Goal: Task Accomplishment & Management: Manage account settings

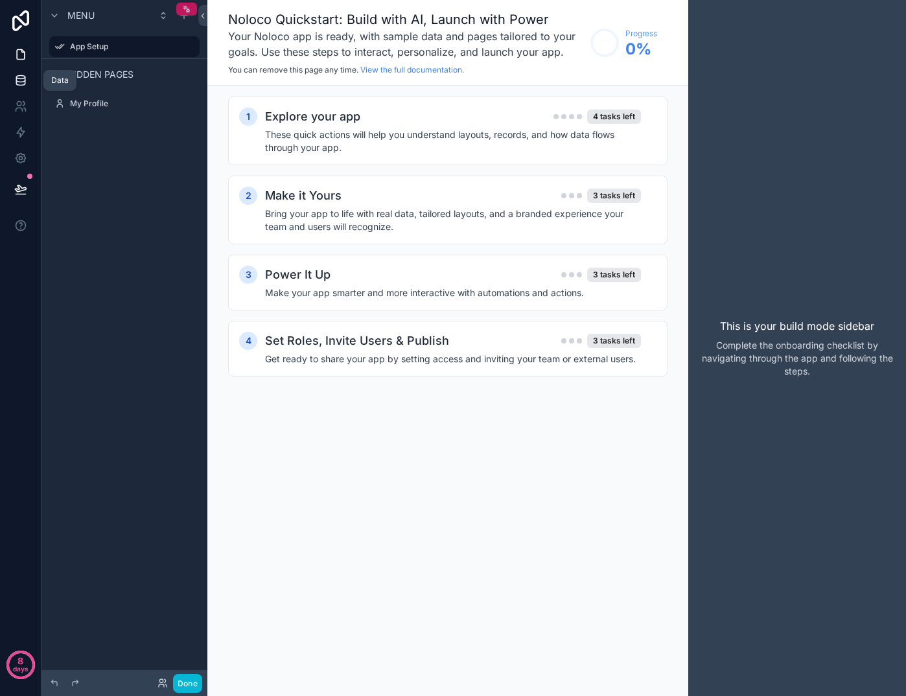
click at [21, 86] on icon at bounding box center [20, 82] width 8 height 5
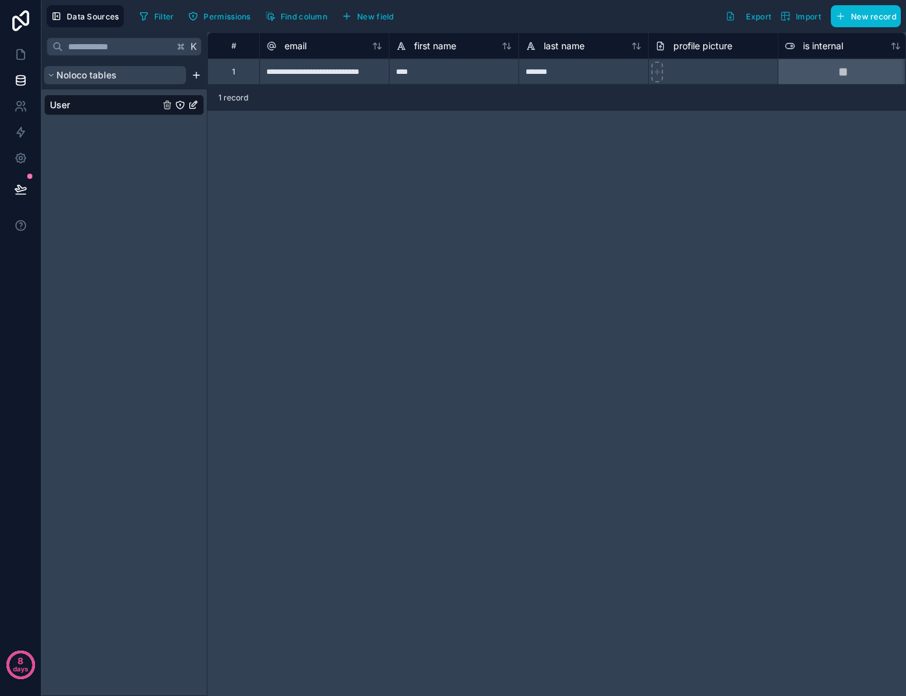
click at [50, 73] on icon "scrollable content" at bounding box center [51, 75] width 8 height 8
click at [192, 75] on html "**********" at bounding box center [453, 348] width 906 height 696
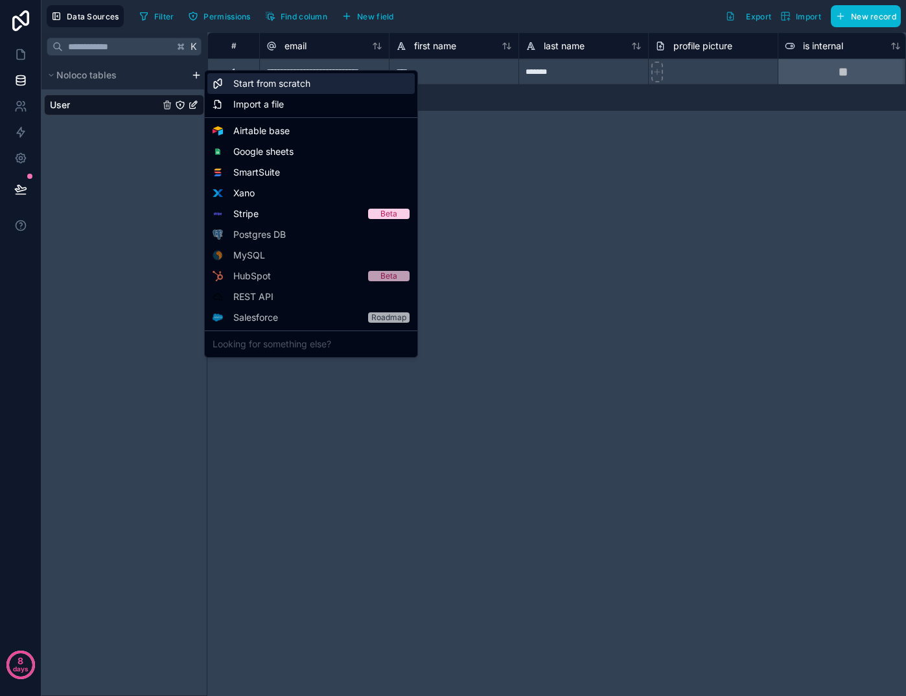
click at [241, 87] on span "Start from scratch" at bounding box center [271, 83] width 77 height 13
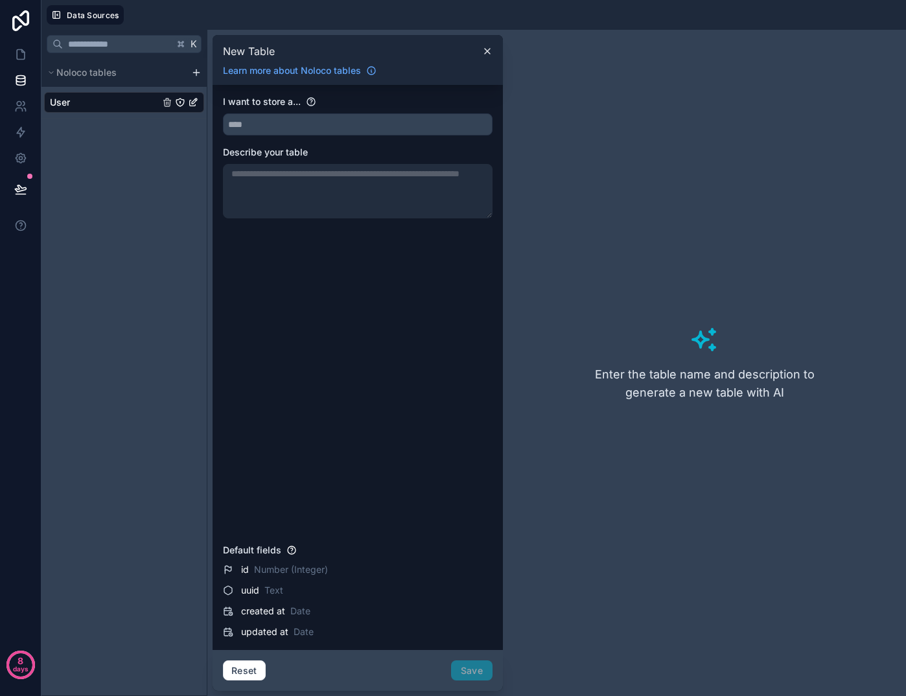
click at [465, 669] on div "Reset Save" at bounding box center [358, 671] width 270 height 21
click at [279, 120] on input "text" at bounding box center [358, 124] width 268 height 21
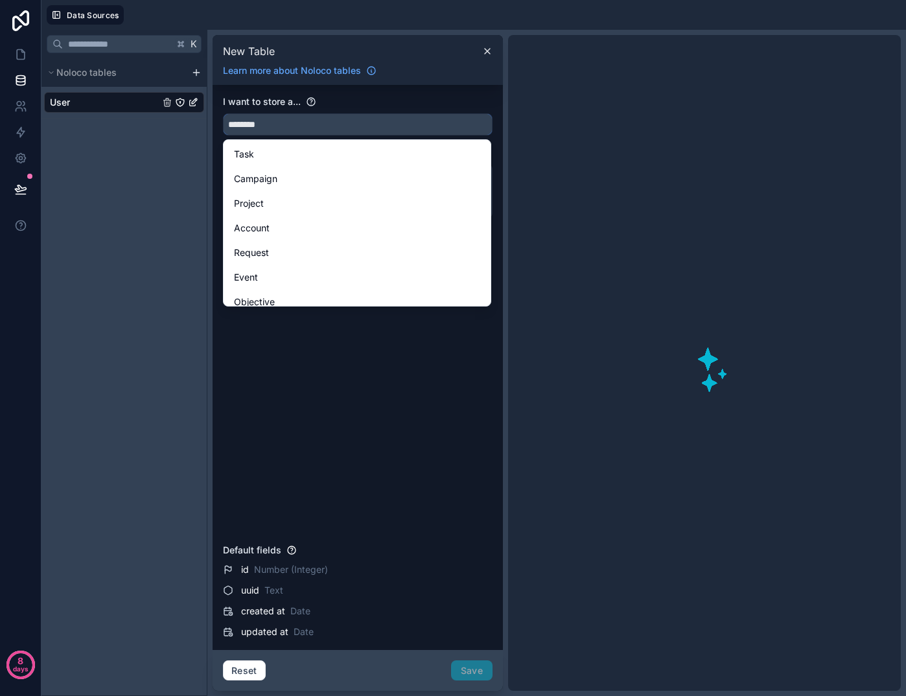
click at [358, 124] on button "*******" at bounding box center [358, 124] width 270 height 22
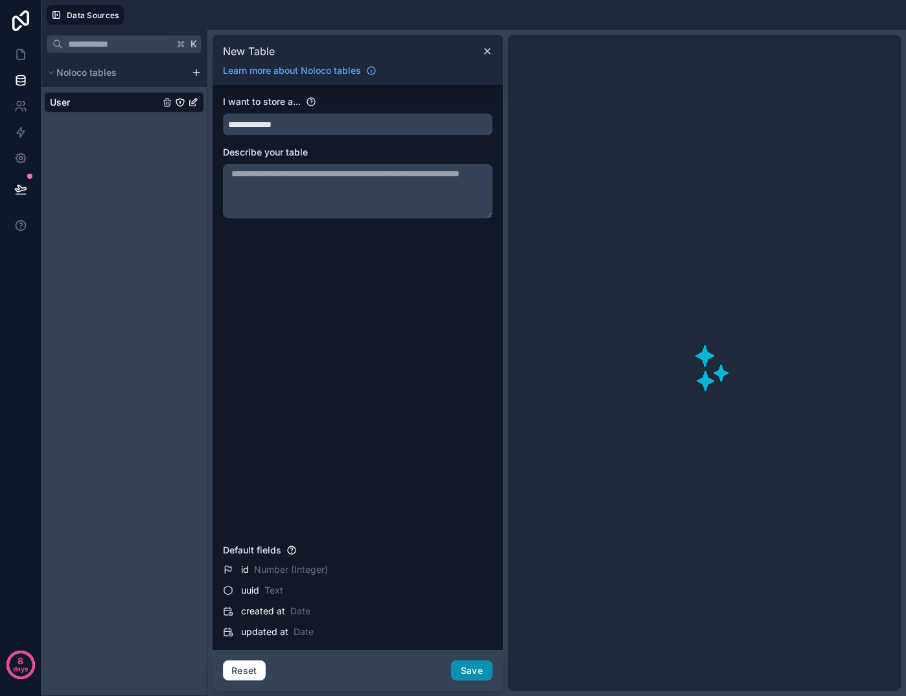
type input "**********"
click at [478, 664] on button "Save" at bounding box center [471, 671] width 41 height 21
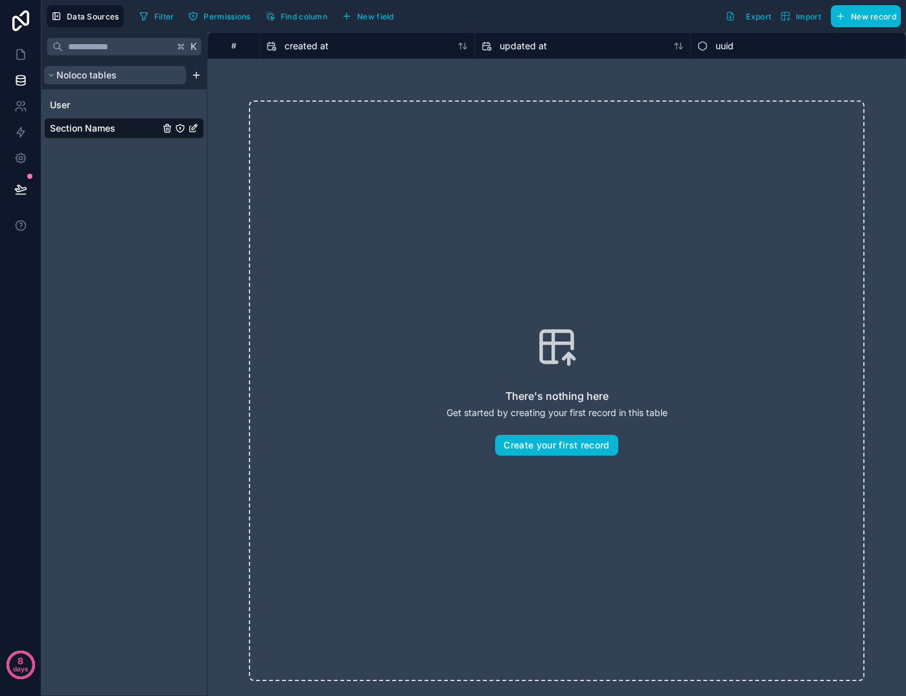
click at [92, 76] on span "Noloco tables" at bounding box center [86, 75] width 60 height 13
click at [75, 126] on span "Section Names" at bounding box center [82, 128] width 65 height 13
click at [195, 126] on icon "Section Names" at bounding box center [193, 128] width 10 height 10
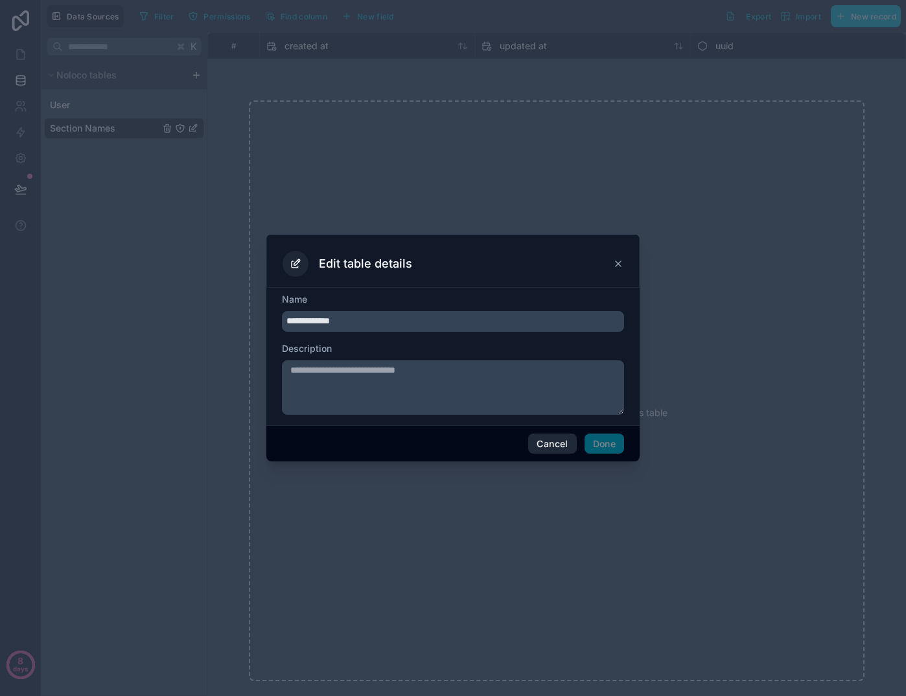
click at [556, 442] on button "Cancel" at bounding box center [552, 444] width 48 height 21
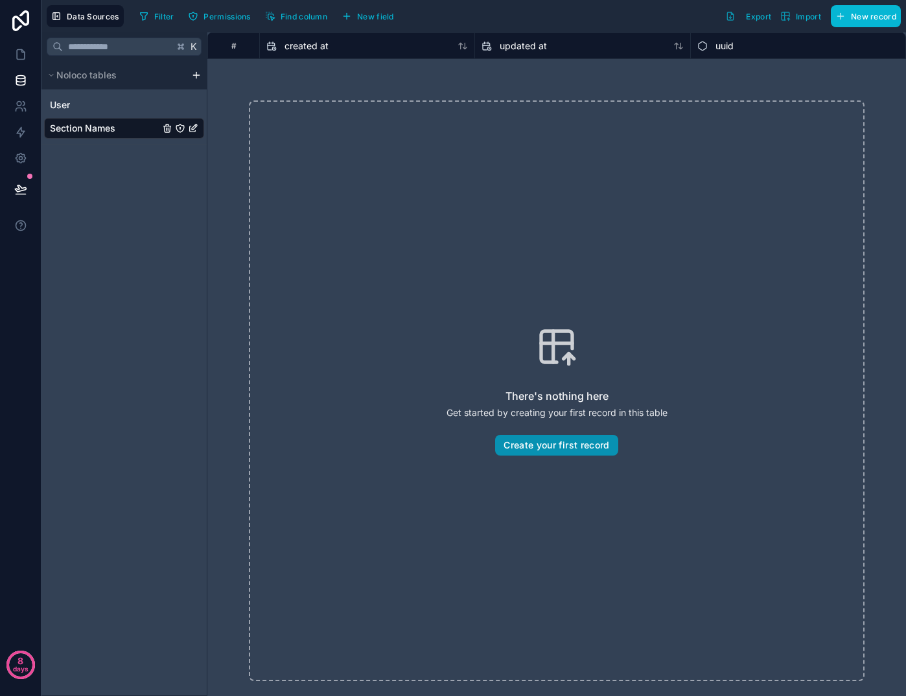
click at [562, 445] on button "Create your first record" at bounding box center [556, 445] width 123 height 21
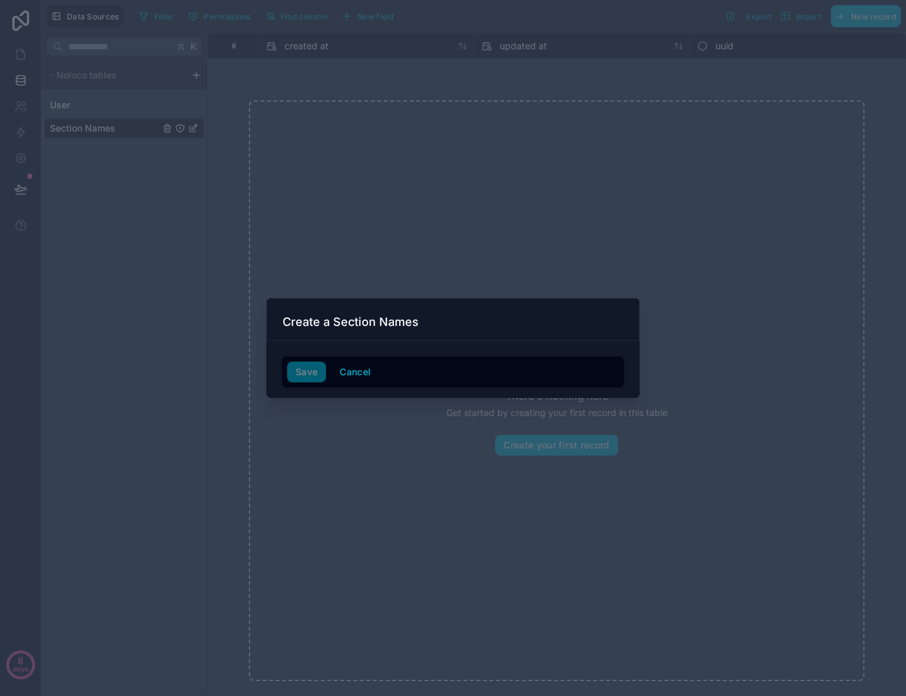
click at [460, 209] on div at bounding box center [453, 348] width 906 height 696
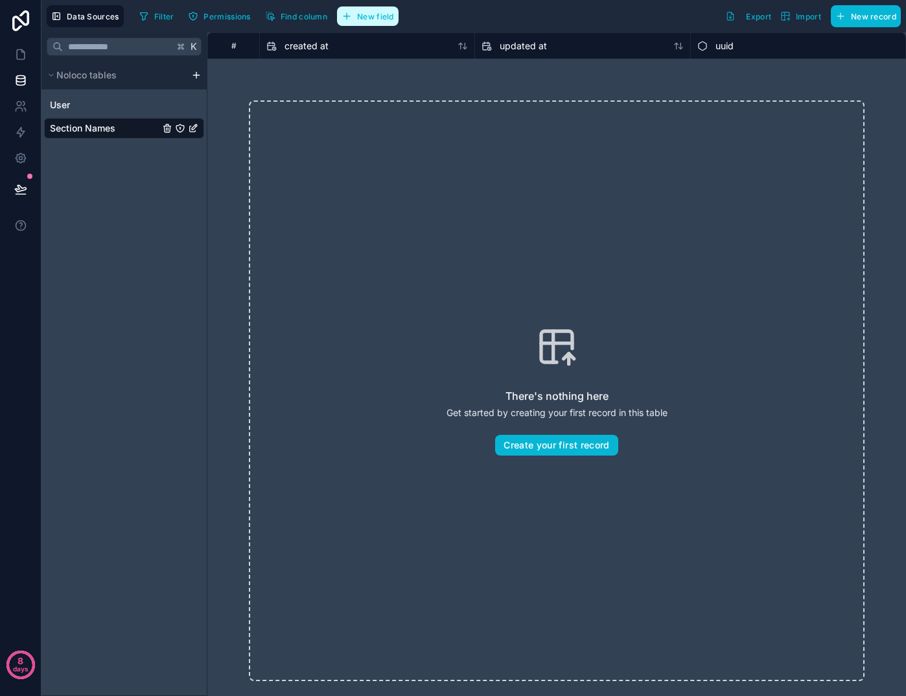
click at [368, 12] on span "New field" at bounding box center [375, 17] width 37 height 10
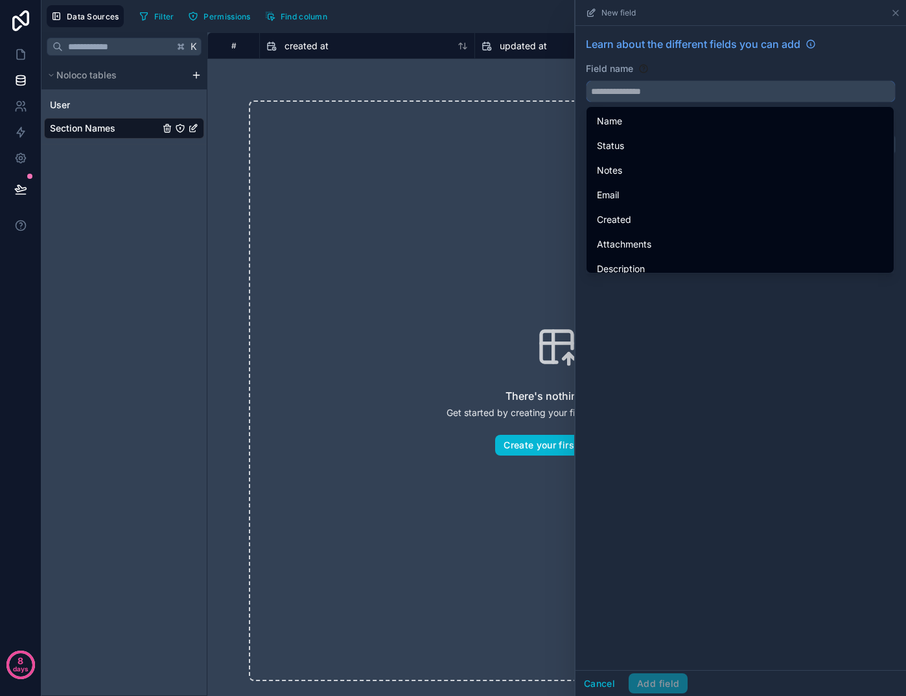
click at [651, 88] on input "text" at bounding box center [741, 91] width 309 height 21
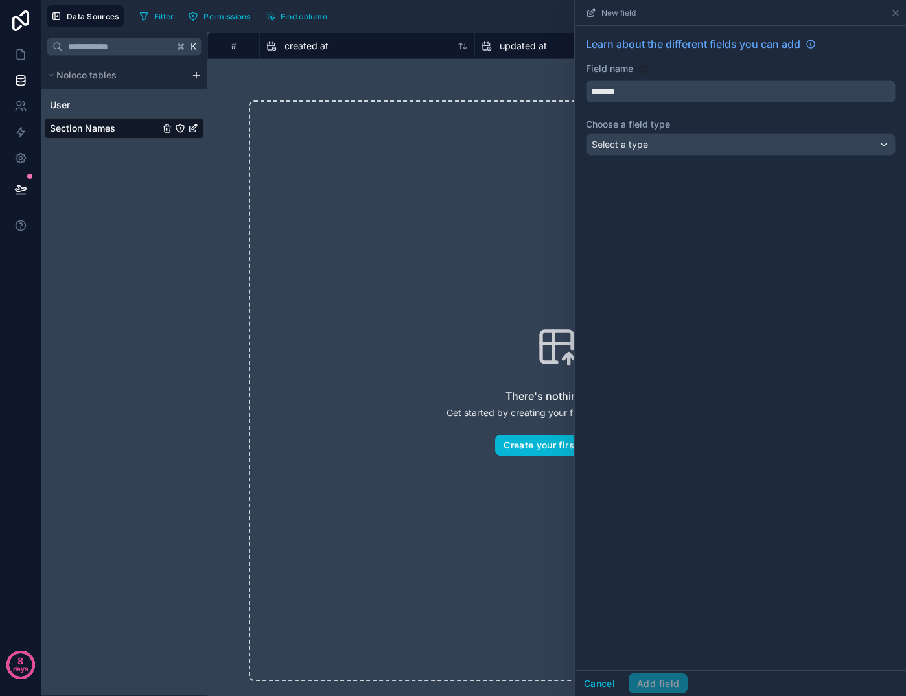
type input "*******"
click at [688, 139] on div "Select a type" at bounding box center [741, 144] width 309 height 21
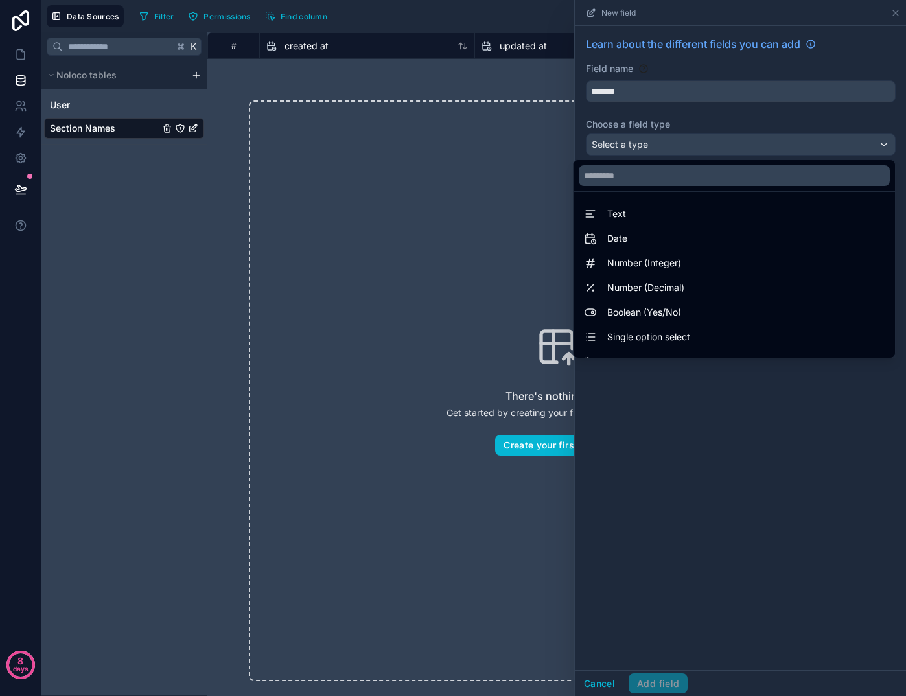
click at [87, 124] on span "Section Names" at bounding box center [82, 128] width 65 height 13
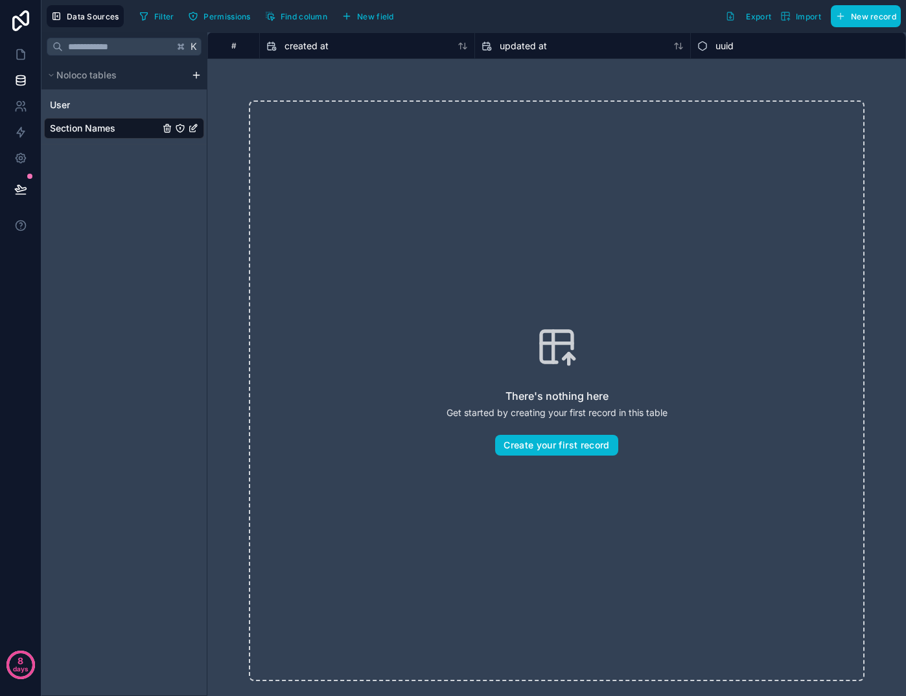
click at [87, 124] on span "Section Names" at bounding box center [82, 128] width 65 height 13
click at [541, 438] on button "Create your first record" at bounding box center [556, 445] width 123 height 21
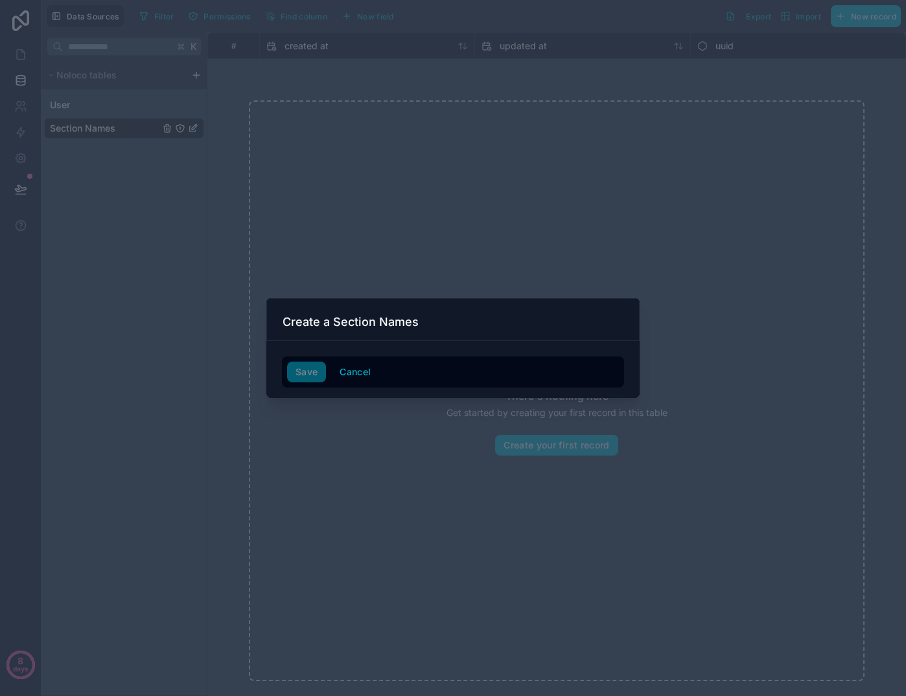
click at [384, 322] on h3 "Create a Section Names" at bounding box center [351, 322] width 136 height 16
click at [356, 371] on button "Cancel" at bounding box center [355, 372] width 48 height 21
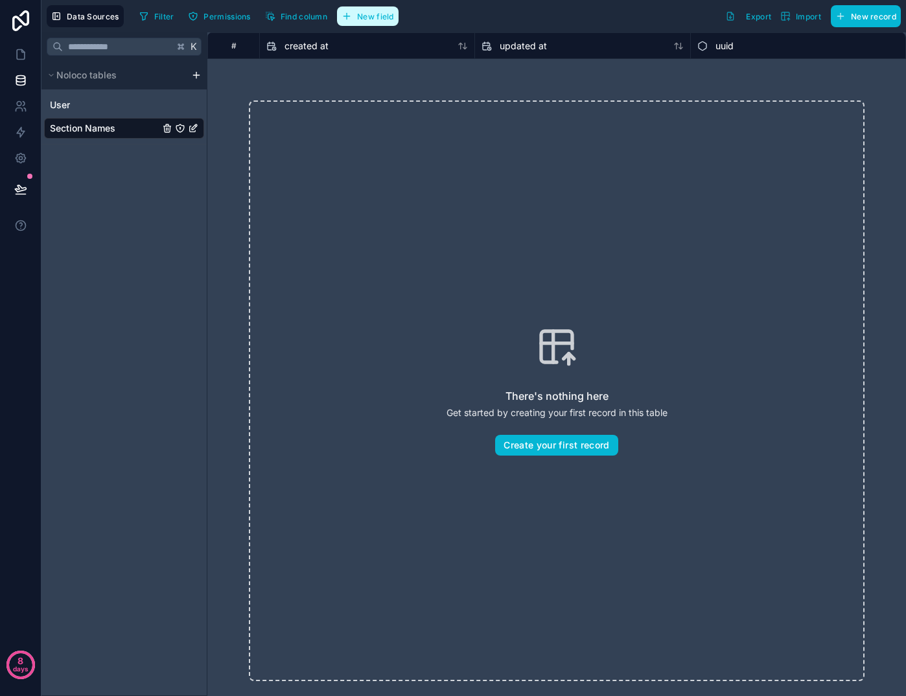
click at [381, 17] on span "New field" at bounding box center [375, 17] width 37 height 10
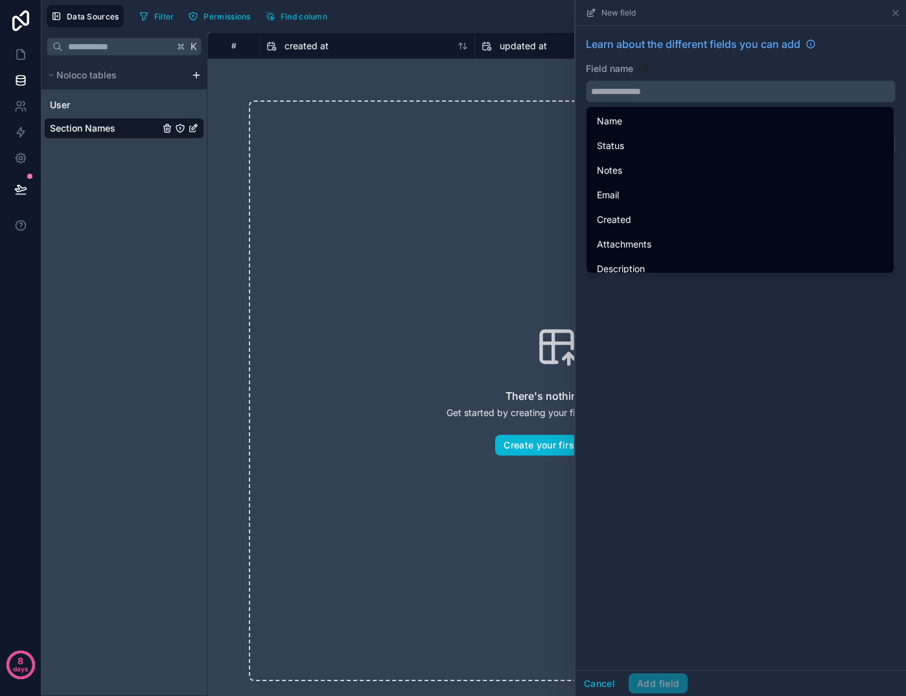
click at [653, 85] on input "text" at bounding box center [741, 91] width 309 height 21
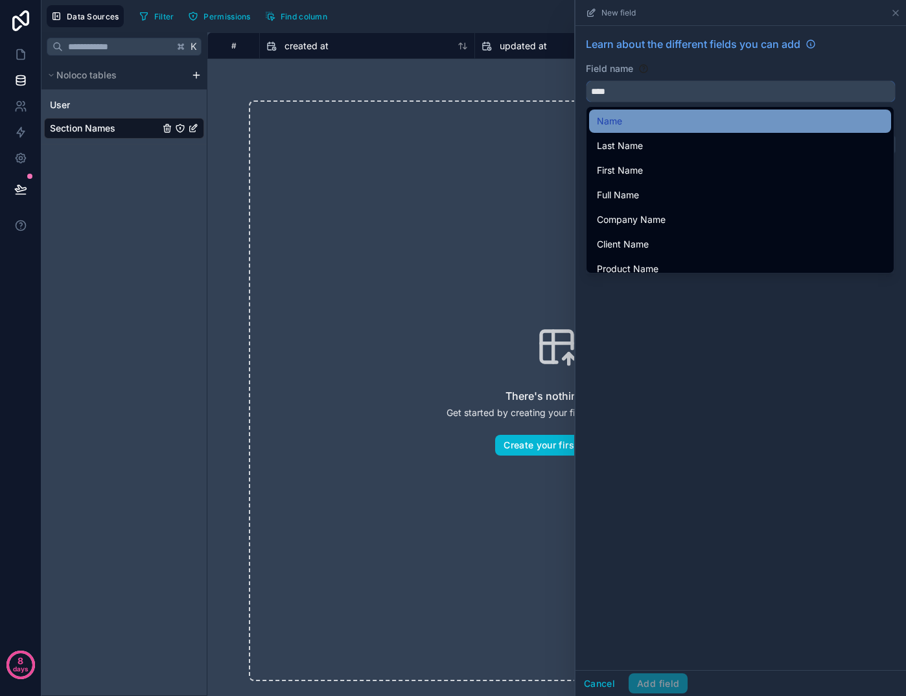
type input "****"
click at [601, 117] on span "Name" at bounding box center [609, 121] width 25 height 16
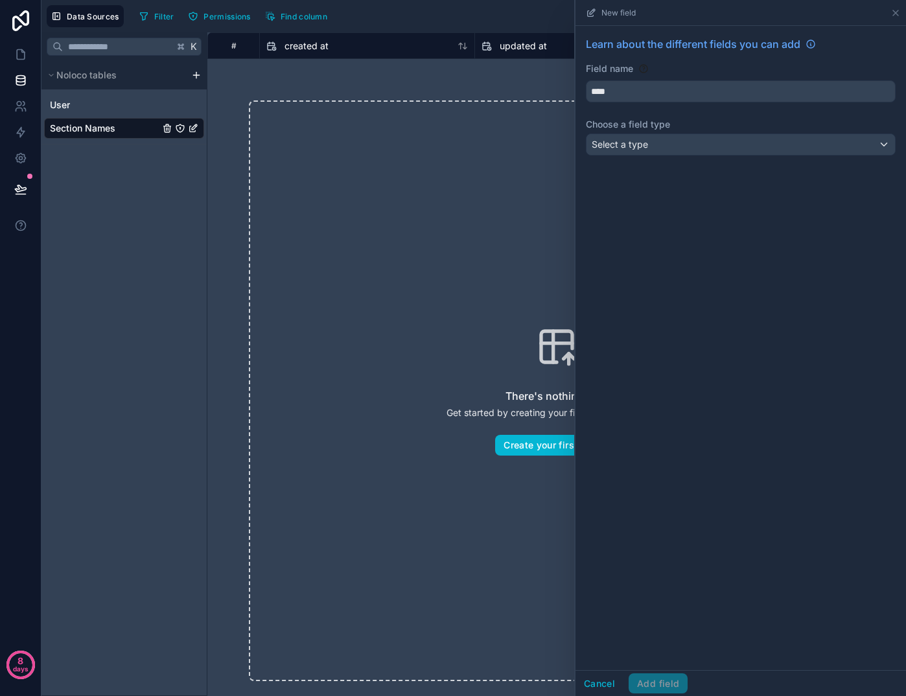
click at [645, 143] on span "Select a type" at bounding box center [620, 144] width 56 height 11
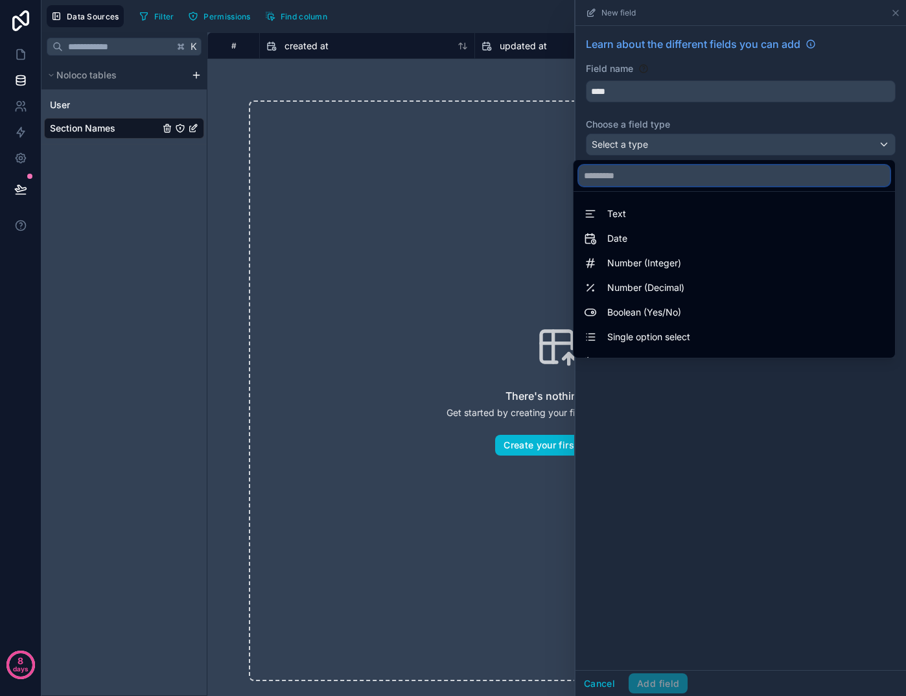
click at [628, 178] on input "text" at bounding box center [734, 175] width 311 height 21
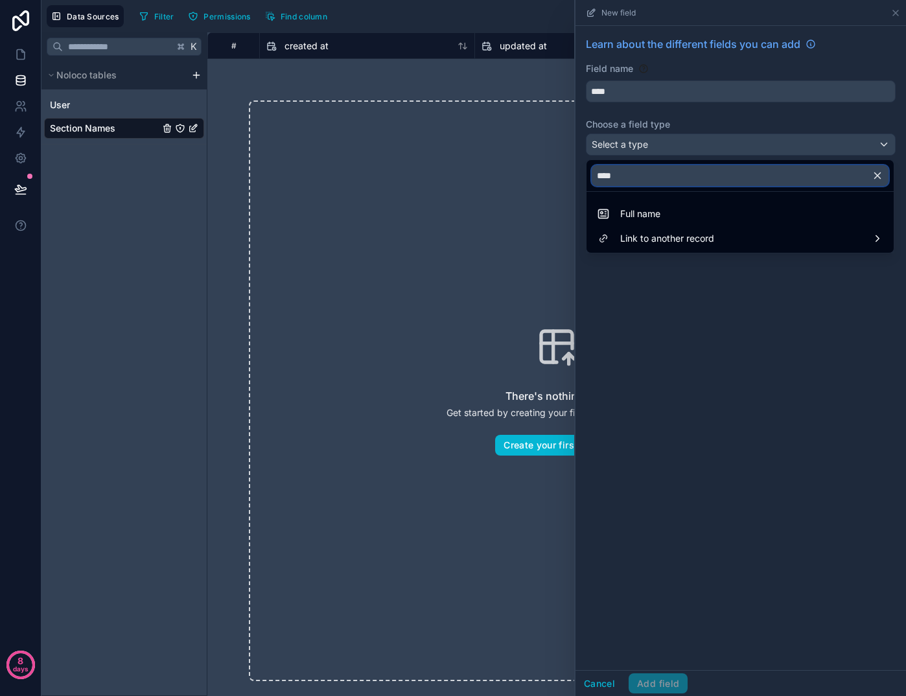
type input "****"
click at [660, 142] on div at bounding box center [741, 348] width 331 height 696
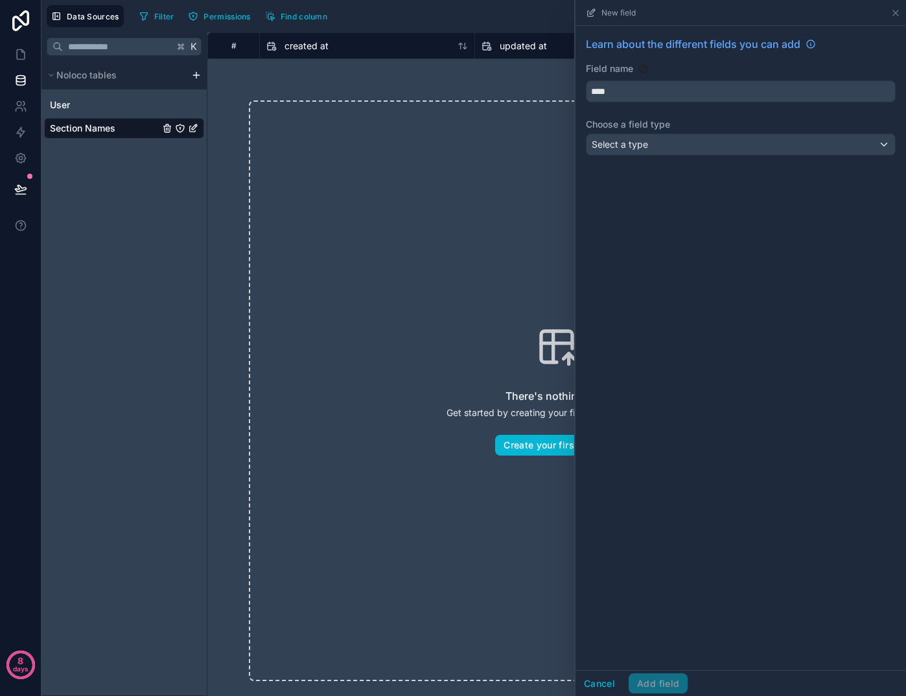
click at [660, 142] on div "Select a type" at bounding box center [741, 144] width 309 height 21
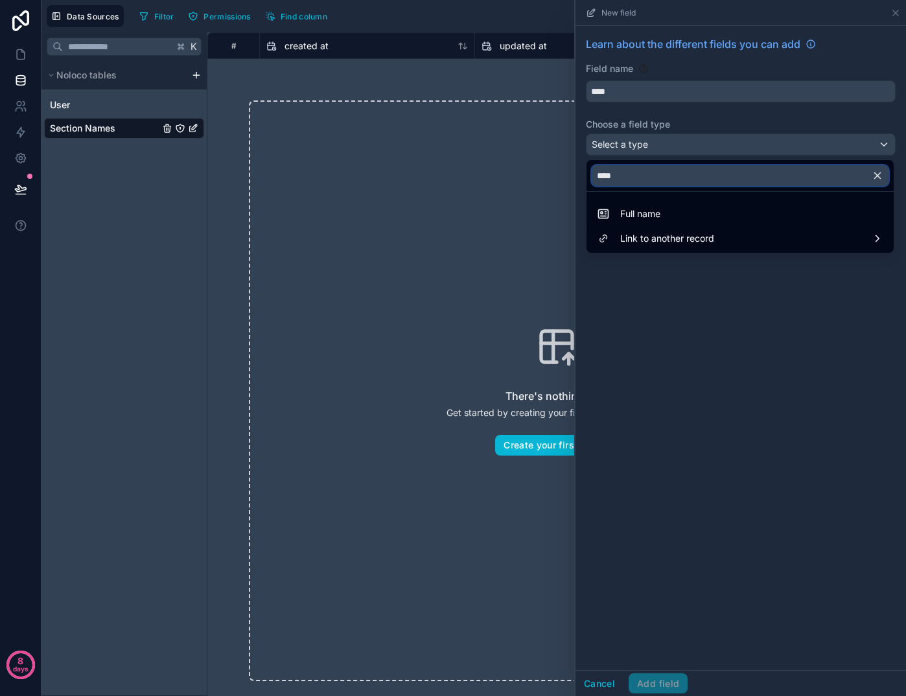
click at [661, 175] on input "****" at bounding box center [740, 175] width 297 height 21
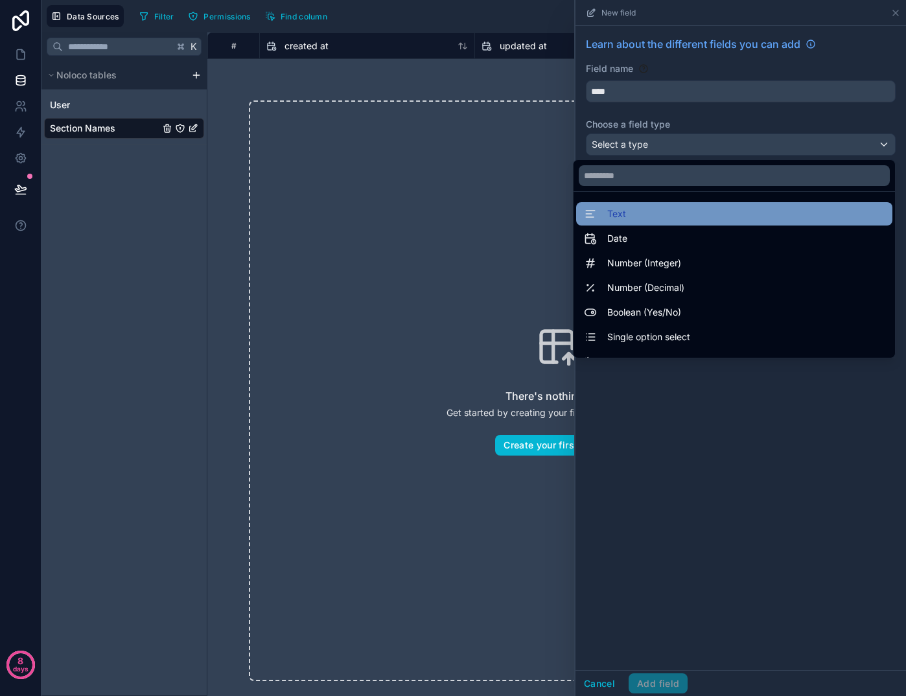
click at [680, 213] on div "Text" at bounding box center [734, 214] width 301 height 16
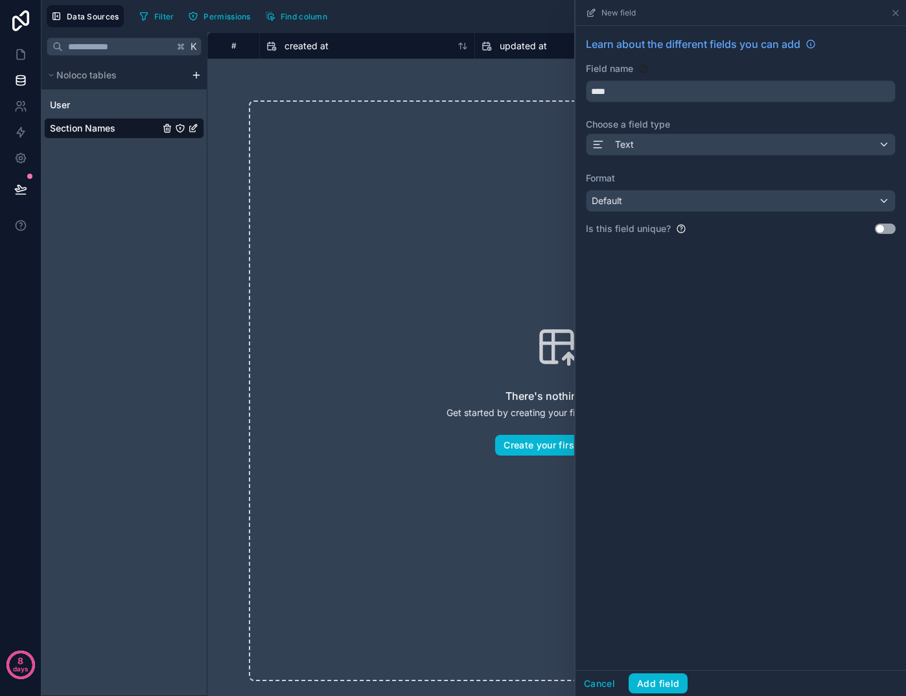
click at [696, 202] on div "Default" at bounding box center [741, 201] width 309 height 21
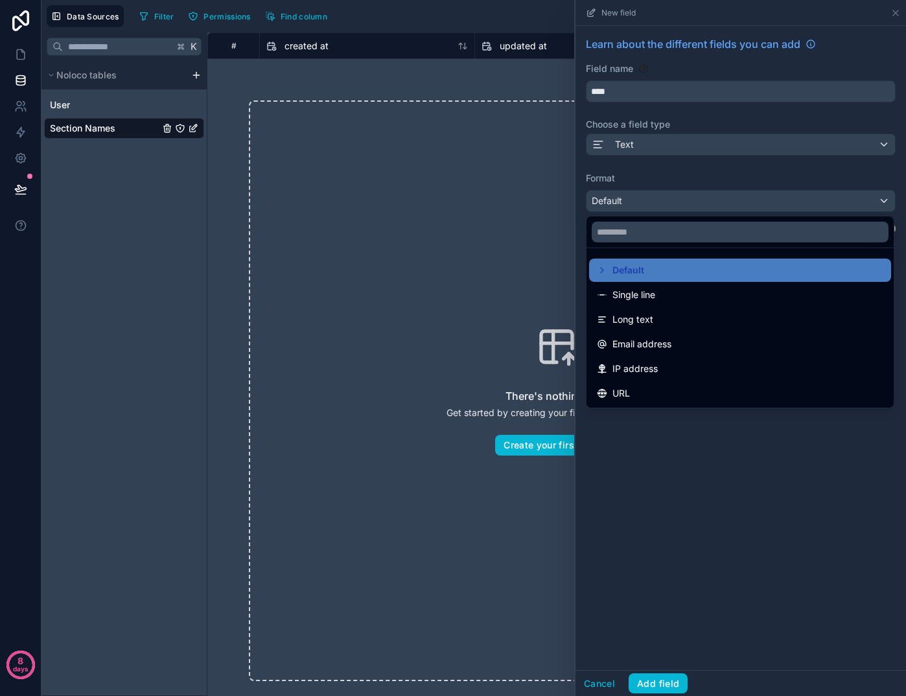
click at [724, 602] on div at bounding box center [741, 348] width 331 height 696
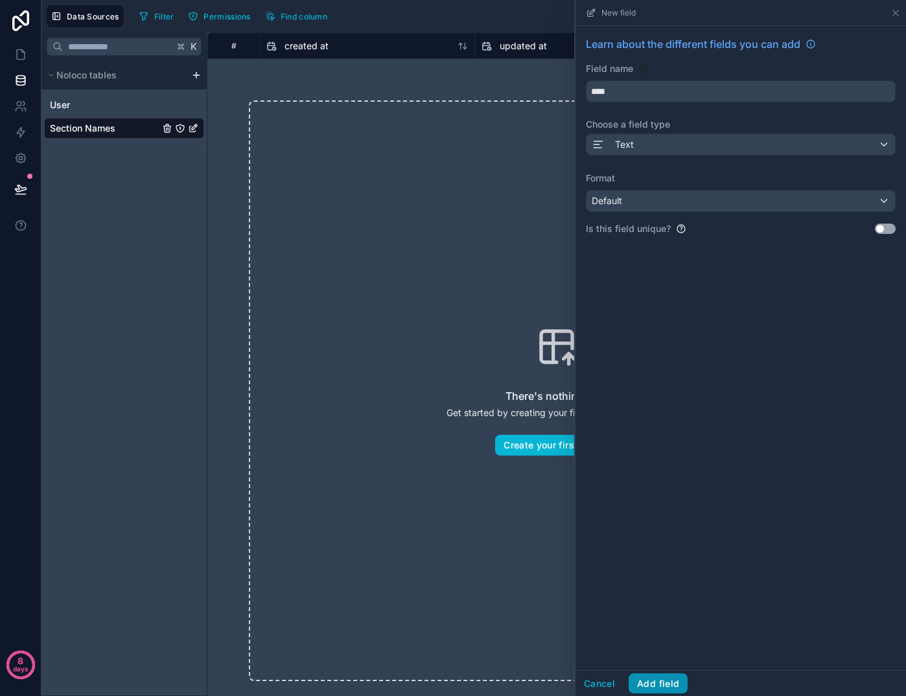
click at [671, 688] on button "Add field" at bounding box center [658, 684] width 59 height 21
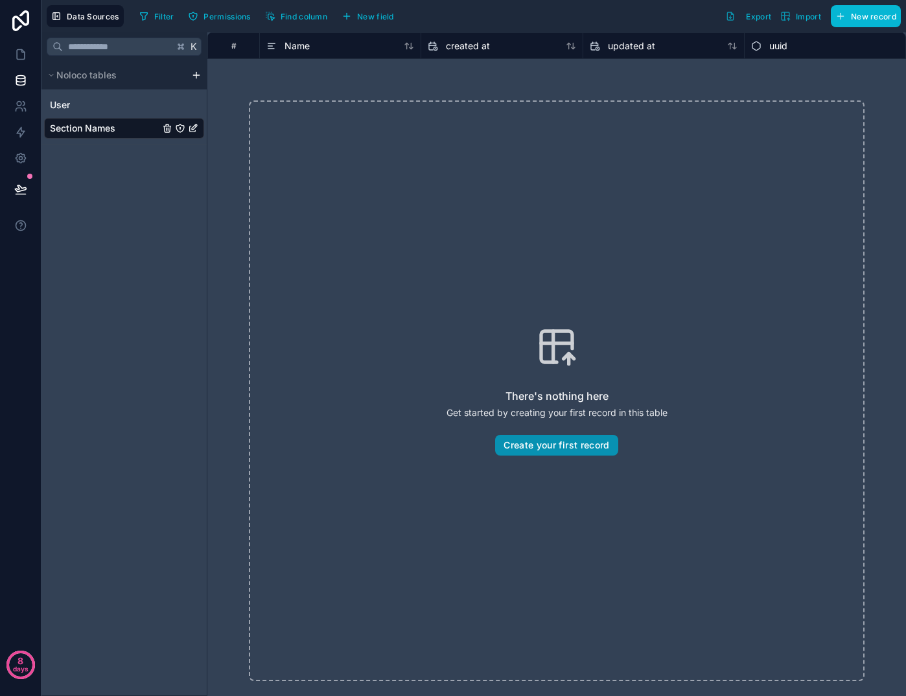
click at [526, 451] on button "Create your first record" at bounding box center [556, 445] width 123 height 21
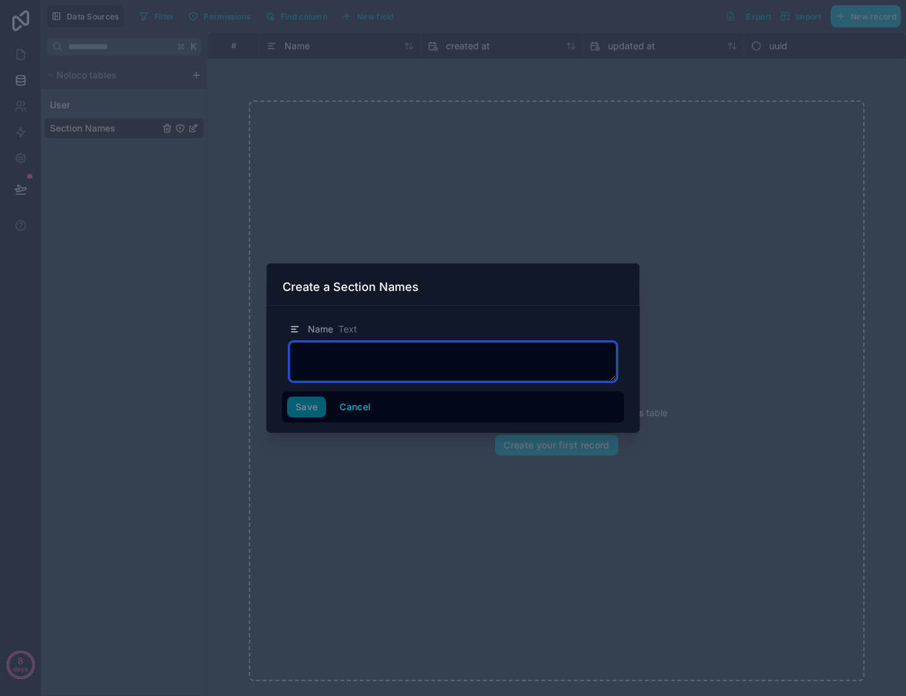
click at [400, 364] on textarea at bounding box center [453, 361] width 327 height 39
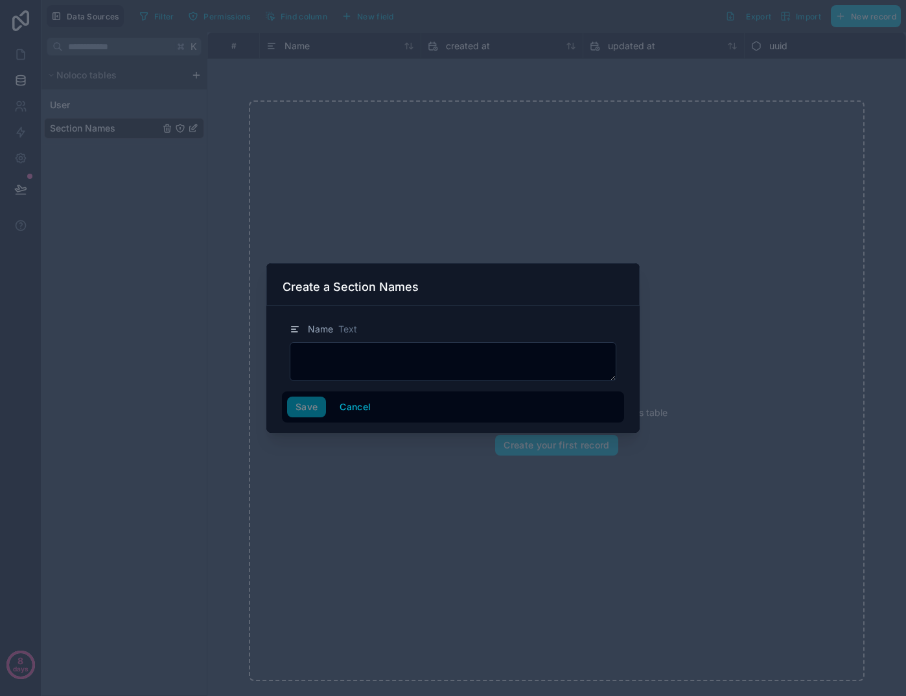
click at [309, 410] on div "Save Cancel" at bounding box center [453, 407] width 332 height 21
click at [342, 342] on div "Name Text" at bounding box center [453, 352] width 342 height 60
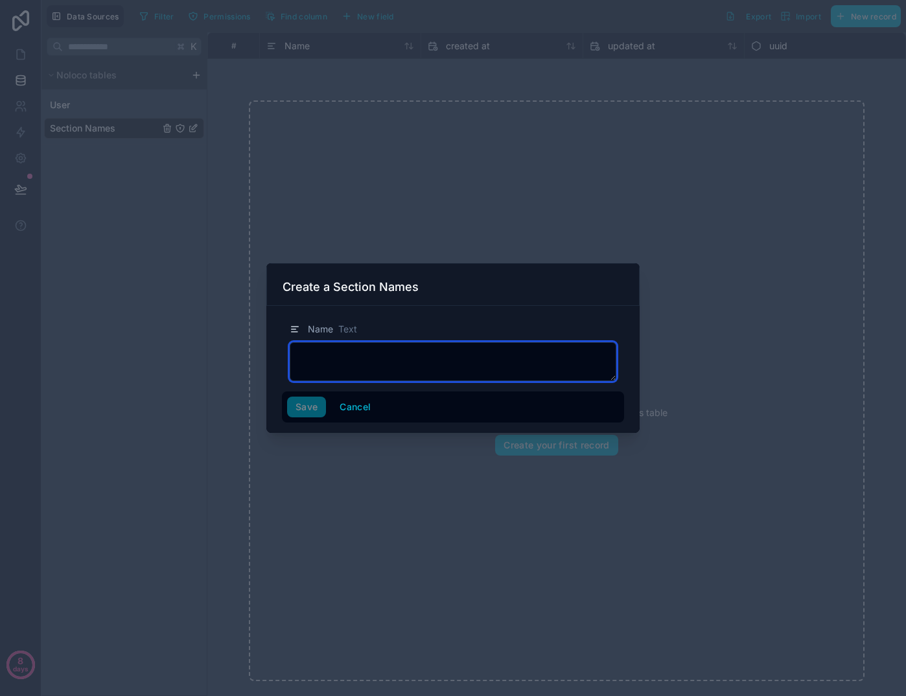
click at [341, 362] on textarea at bounding box center [453, 361] width 327 height 39
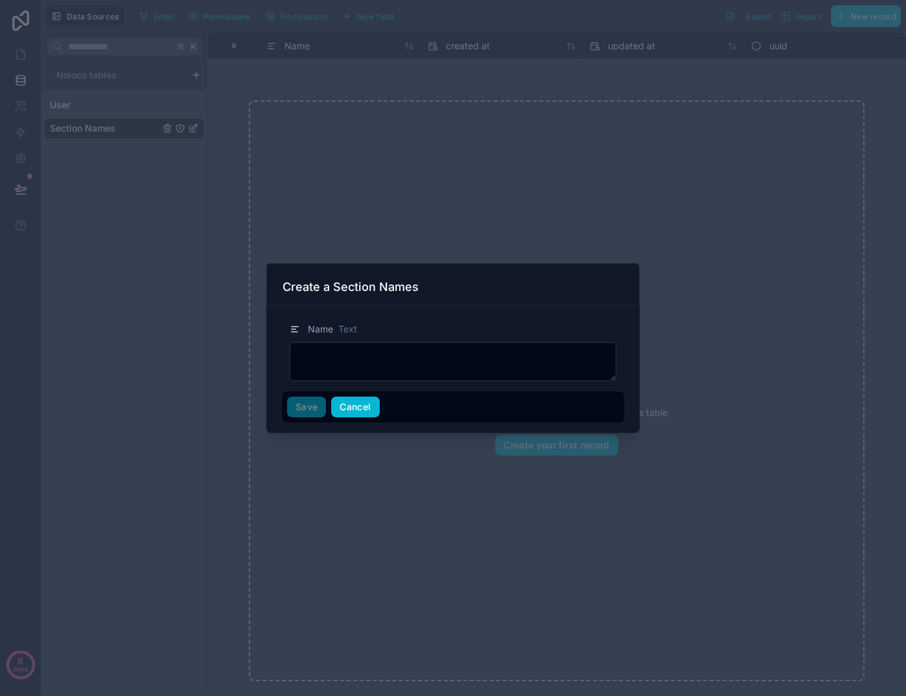
click at [369, 412] on button "Cancel" at bounding box center [355, 407] width 48 height 21
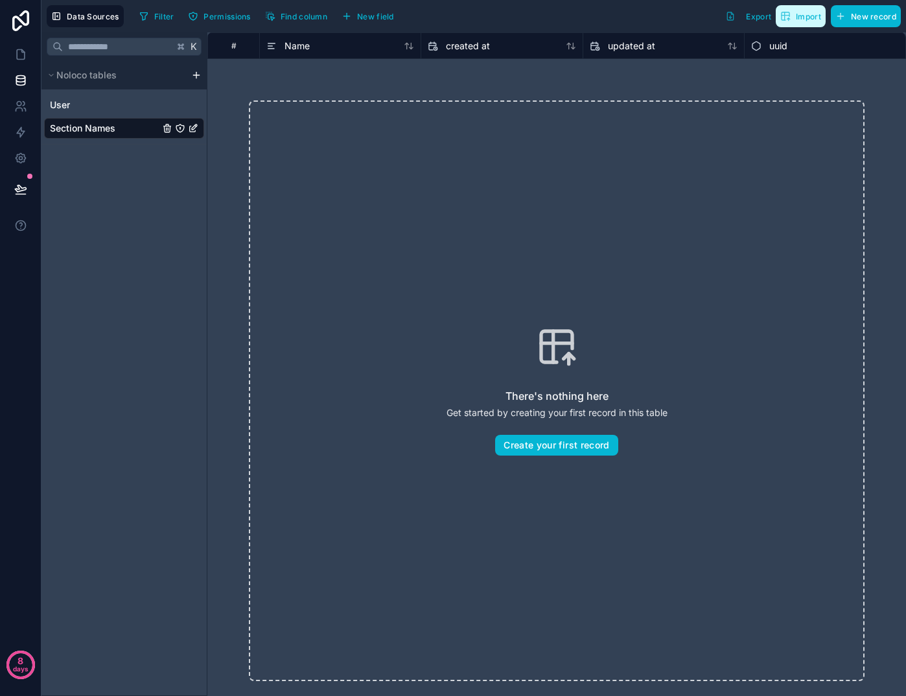
click at [808, 18] on span "Import" at bounding box center [808, 17] width 25 height 10
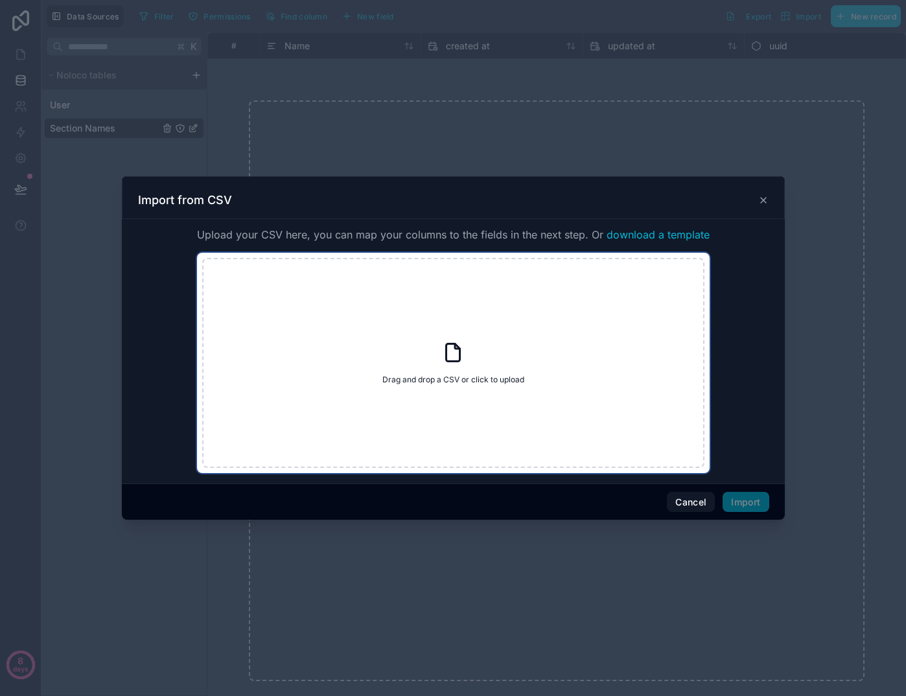
click at [493, 379] on div "Drag and drop a CSV or click to upload Drag and drop a CSV or click to upload" at bounding box center [453, 363] width 502 height 210
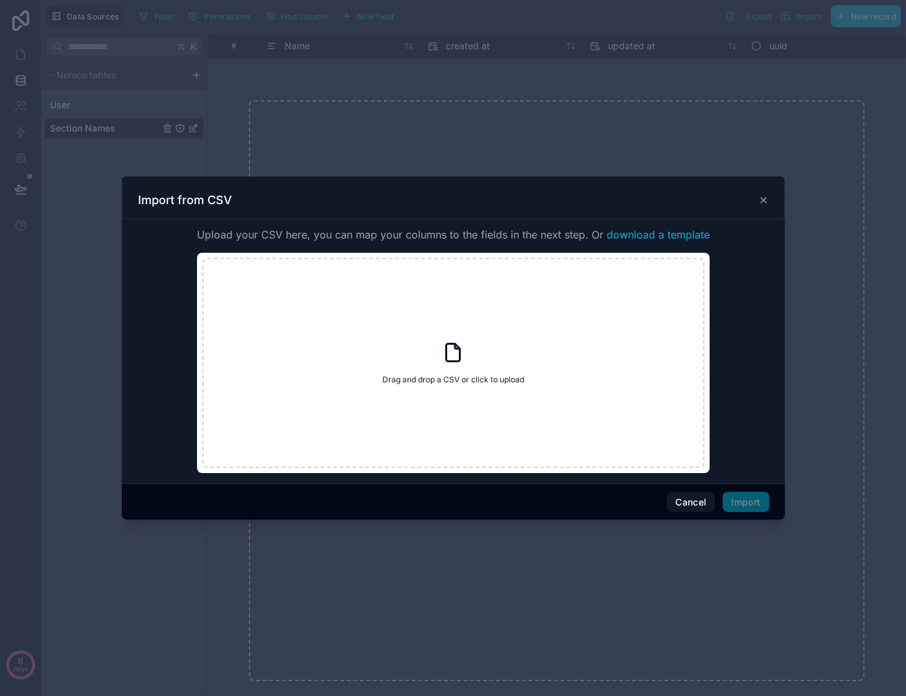
type input "**********"
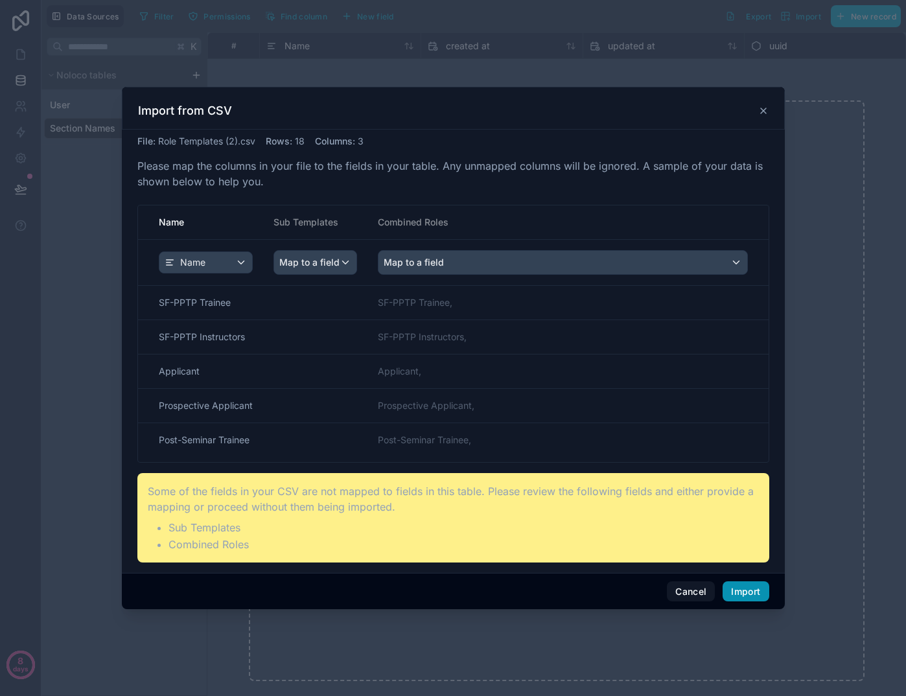
click at [751, 592] on button "Import" at bounding box center [746, 592] width 46 height 21
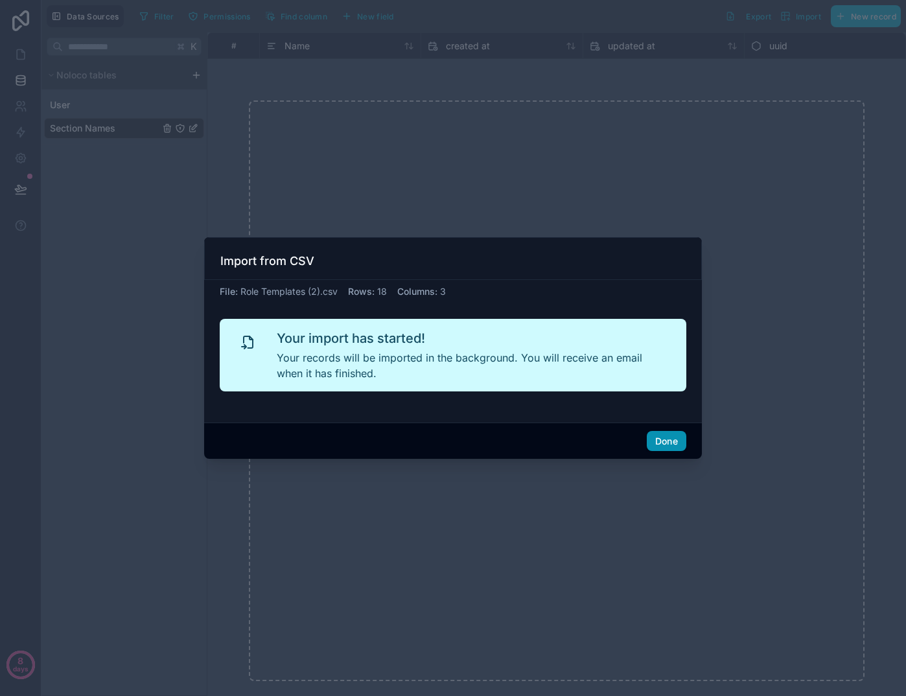
click at [673, 441] on button "Done" at bounding box center [667, 441] width 40 height 21
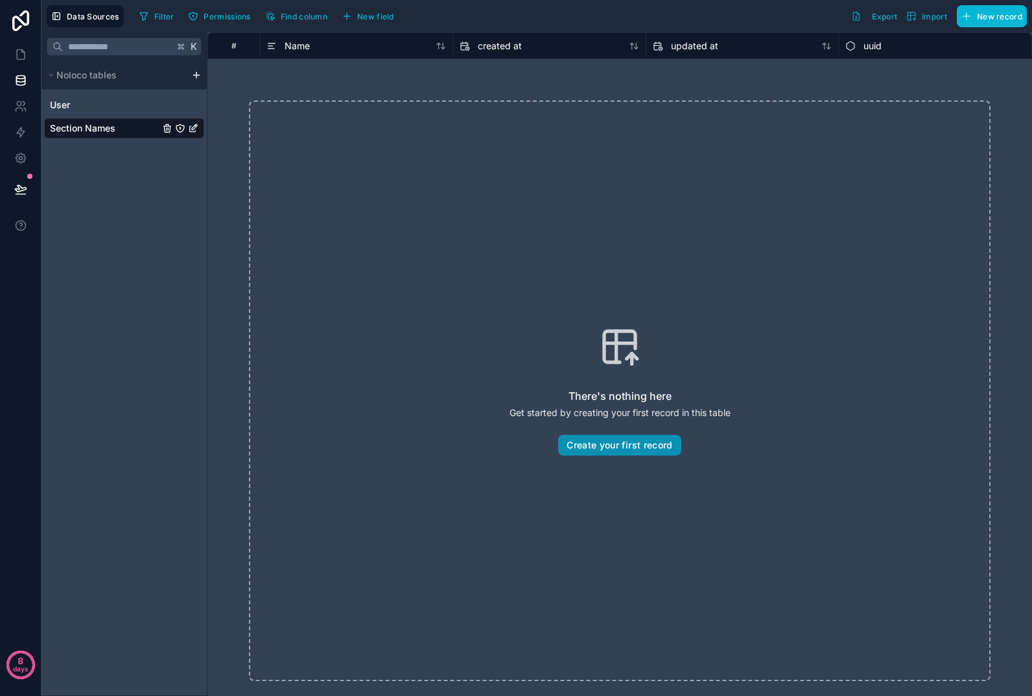
click at [640, 449] on button "Create your first record" at bounding box center [619, 445] width 123 height 21
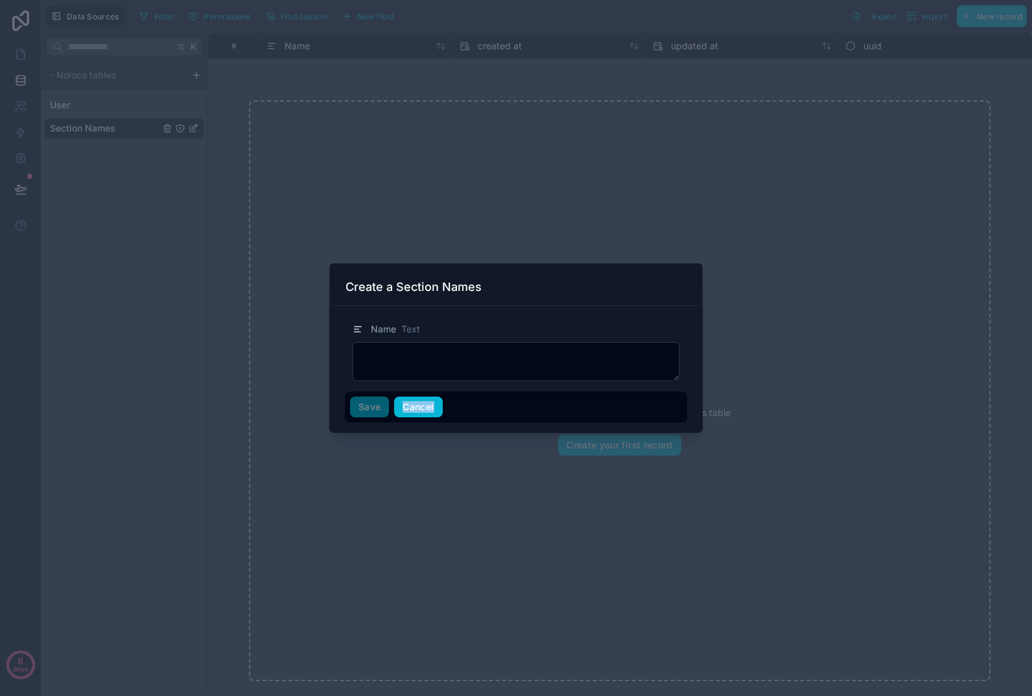
click at [417, 408] on button "Cancel" at bounding box center [418, 407] width 48 height 21
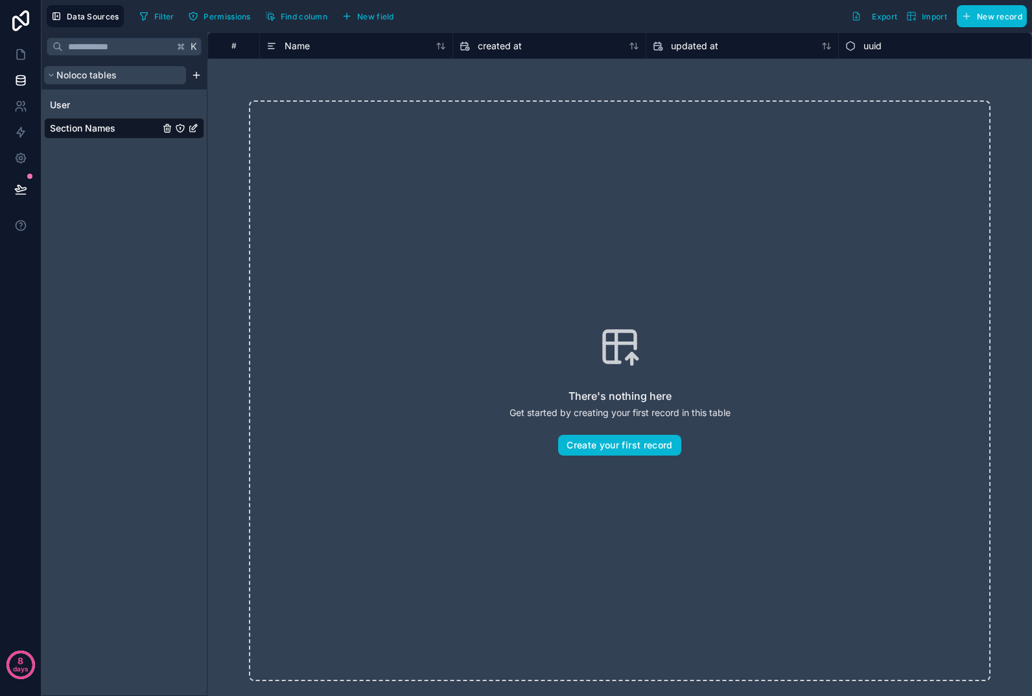
click at [85, 74] on span "Noloco tables" at bounding box center [86, 75] width 60 height 13
click at [50, 77] on icon "scrollable content" at bounding box center [51, 75] width 8 height 8
click at [51, 77] on icon "scrollable content" at bounding box center [52, 75] width 2 height 4
click at [167, 129] on icon "Section Names" at bounding box center [167, 129] width 0 height 3
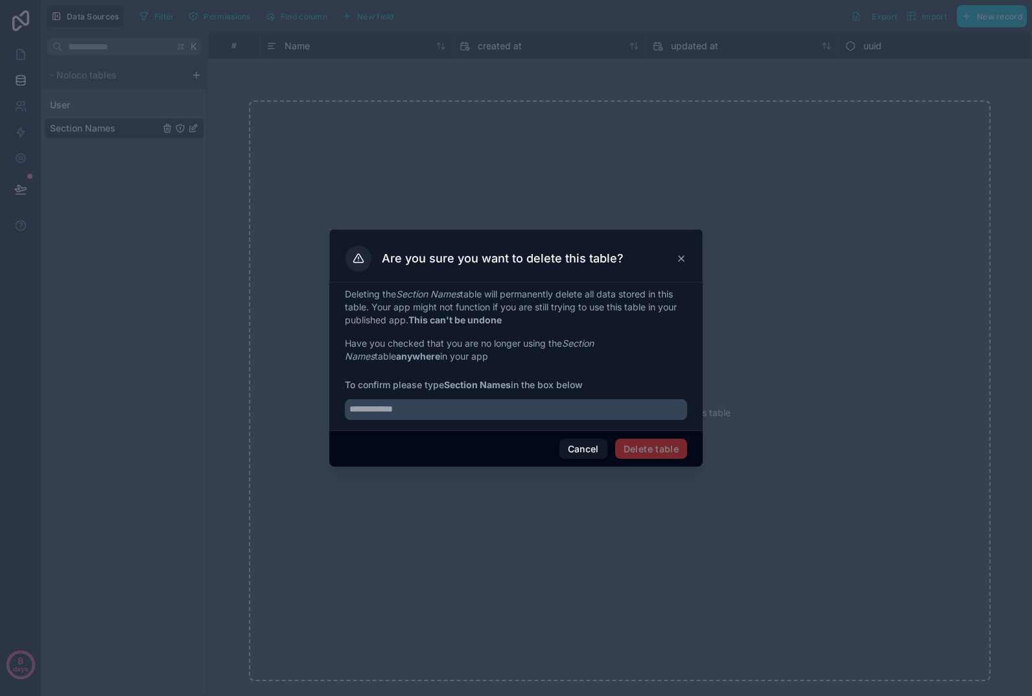
click at [414, 294] on em "Section Names" at bounding box center [428, 293] width 64 height 11
drag, startPoint x: 414, startPoint y: 294, endPoint x: 440, endPoint y: 292, distance: 26.7
click at [440, 292] on em "Section Names" at bounding box center [428, 293] width 64 height 11
copy em "Section Names"
click at [658, 451] on span "Delete table" at bounding box center [651, 449] width 72 height 21
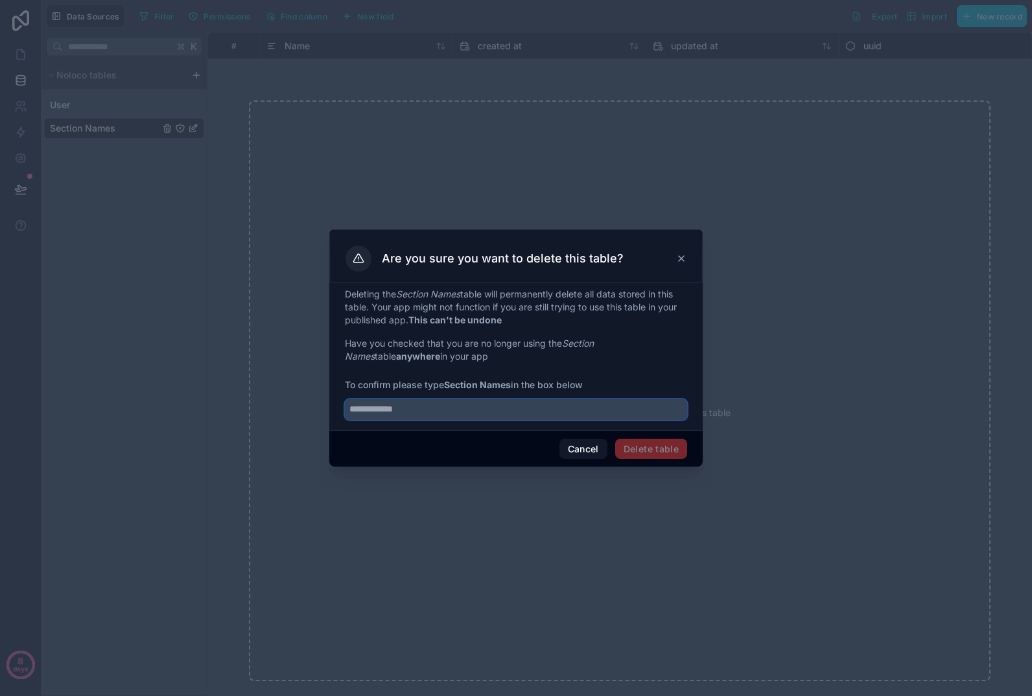
click at [577, 412] on input "text" at bounding box center [516, 409] width 342 height 21
paste input "**********"
type input "**********"
click at [672, 449] on button "Delete table" at bounding box center [651, 449] width 72 height 21
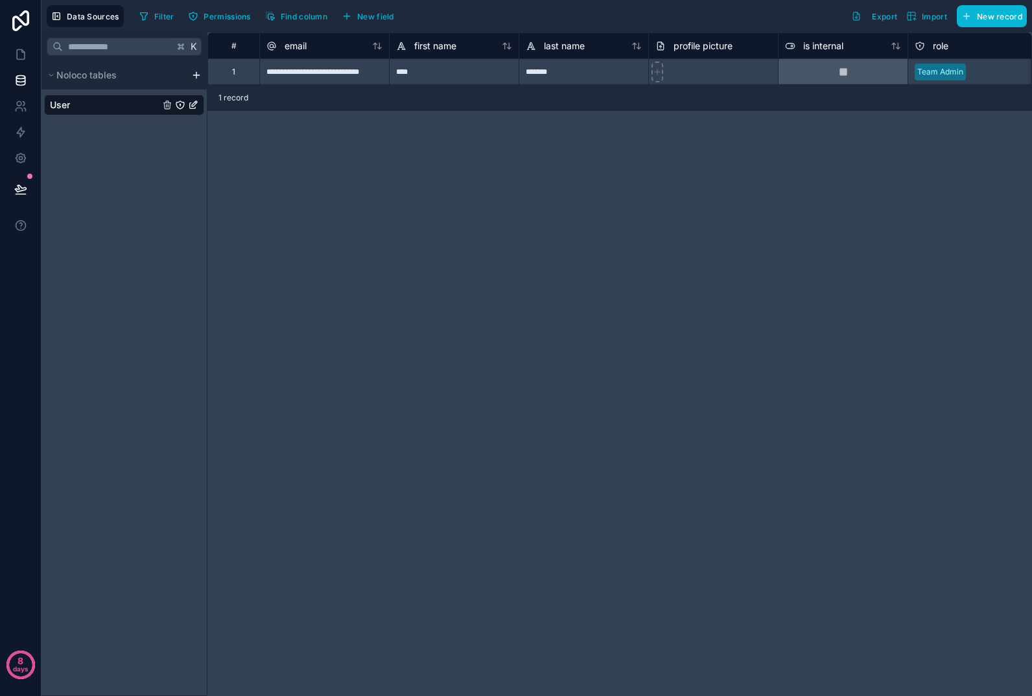
click at [277, 178] on div "**********" at bounding box center [619, 364] width 825 height 664
drag, startPoint x: 307, startPoint y: 126, endPoint x: 256, endPoint y: 72, distance: 74.3
click at [256, 72] on div "**********" at bounding box center [619, 364] width 825 height 664
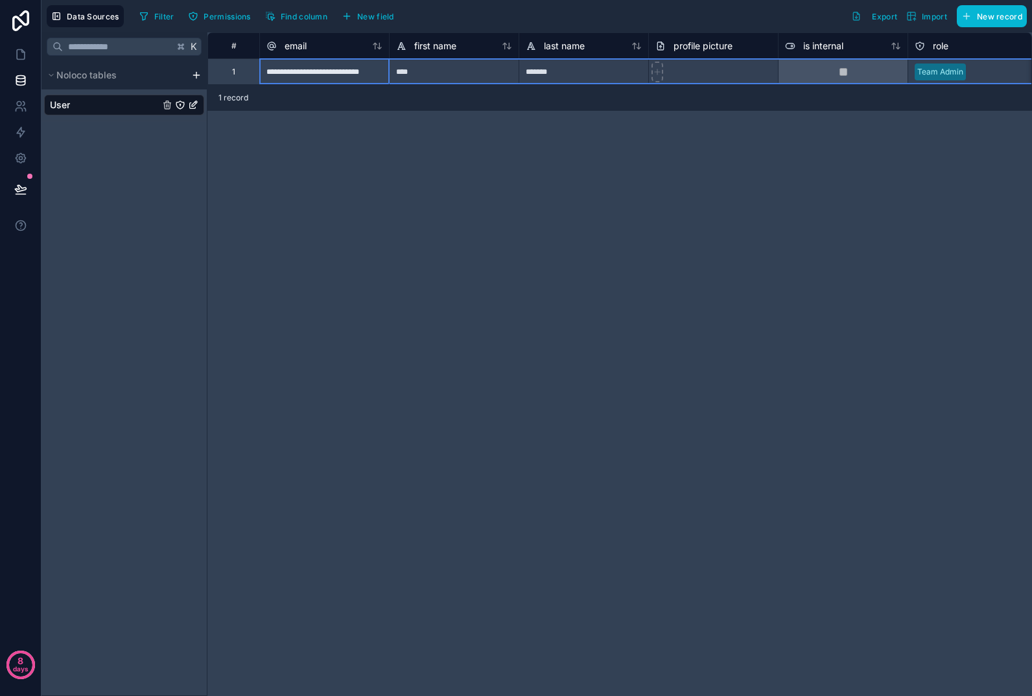
click at [229, 72] on div "1" at bounding box center [233, 71] width 52 height 26
click at [362, 71] on div "**********" at bounding box center [324, 71] width 130 height 26
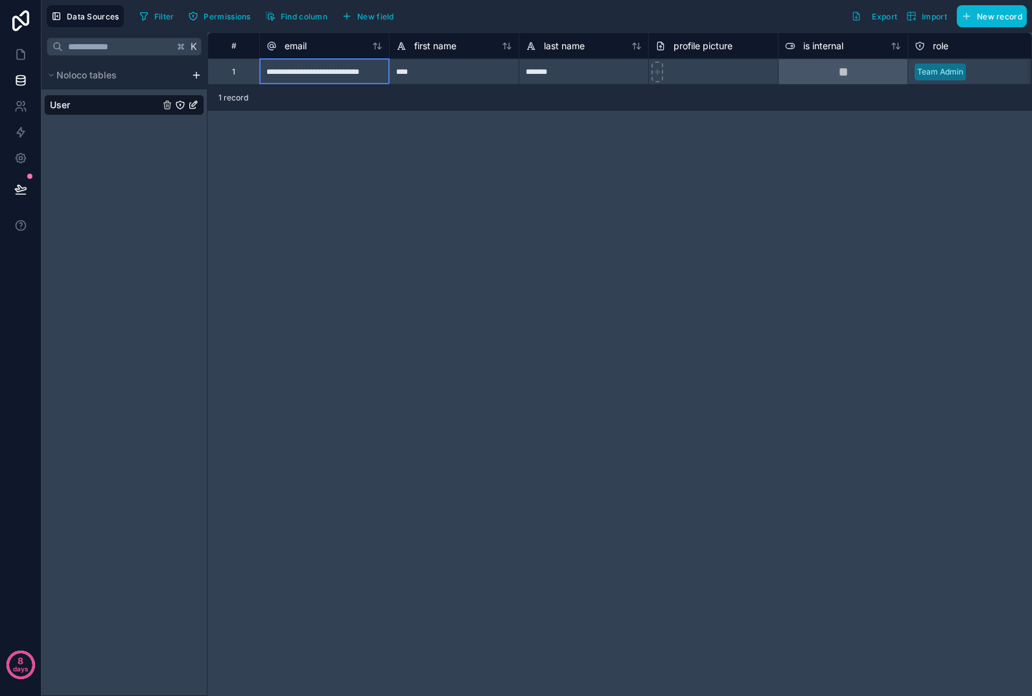
click at [462, 67] on div "****" at bounding box center [454, 71] width 130 height 26
click at [23, 668] on p "days" at bounding box center [21, 669] width 16 height 18
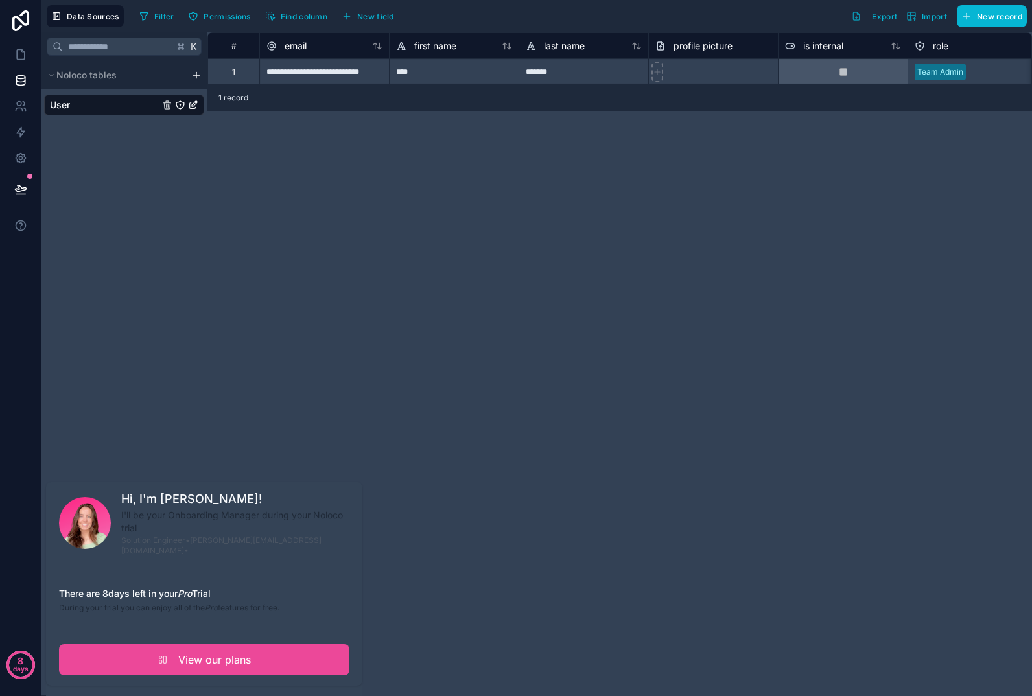
click at [137, 542] on span "Solution Engineer" at bounding box center [153, 540] width 64 height 10
click at [82, 335] on div "K Noloco tables User" at bounding box center [124, 364] width 166 height 664
